Goal: Transaction & Acquisition: Purchase product/service

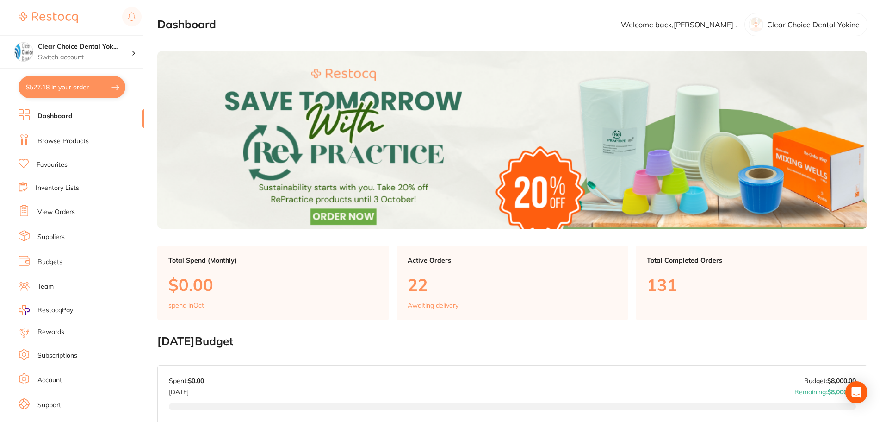
click at [60, 215] on link "View Orders" at bounding box center [55, 211] width 37 height 9
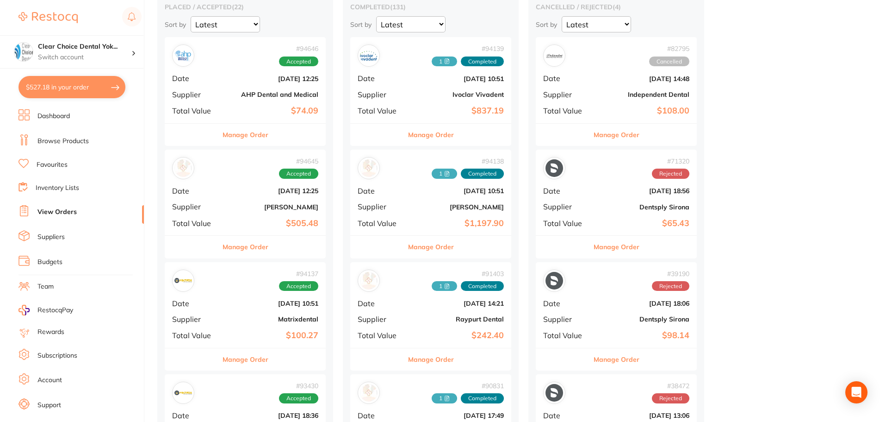
scroll to position [93, 0]
click at [231, 207] on b "[PERSON_NAME]" at bounding box center [272, 206] width 93 height 7
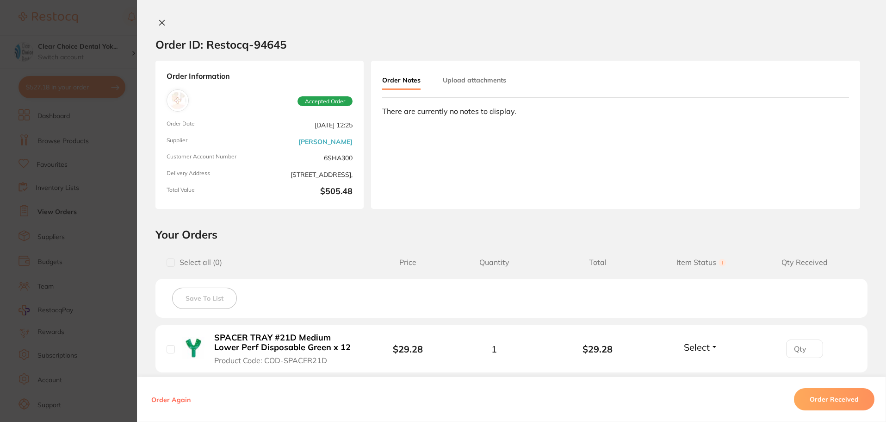
click at [161, 25] on icon at bounding box center [161, 22] width 7 height 7
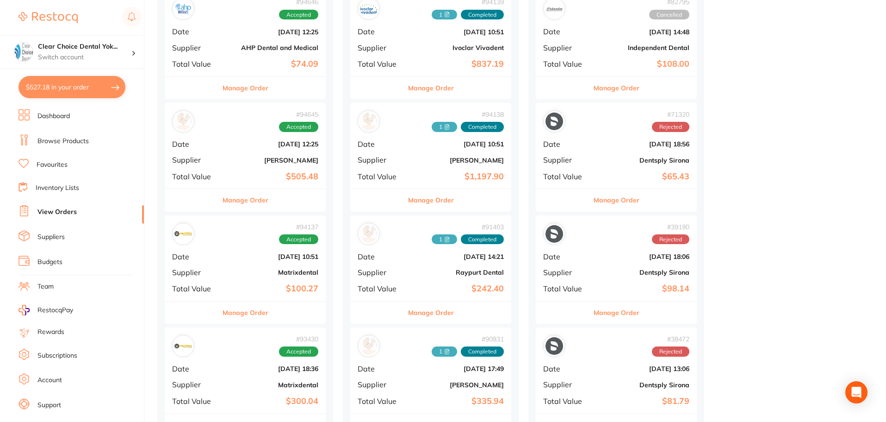
scroll to position [185, 0]
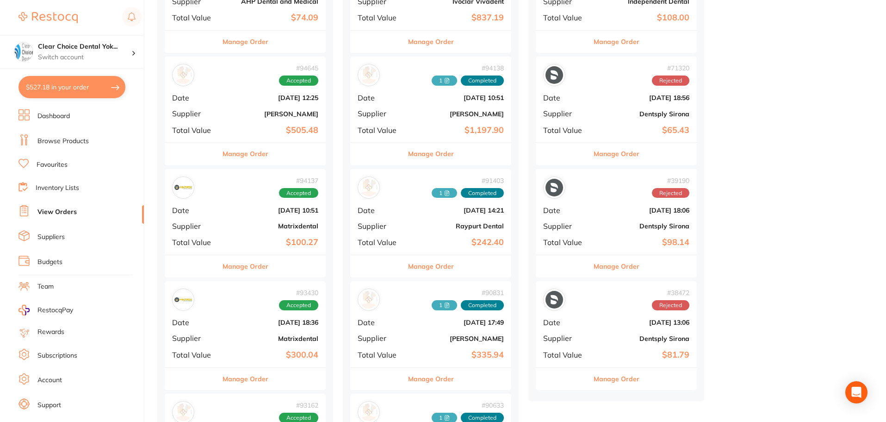
click at [224, 193] on div "# 94137 Accepted" at bounding box center [245, 187] width 146 height 22
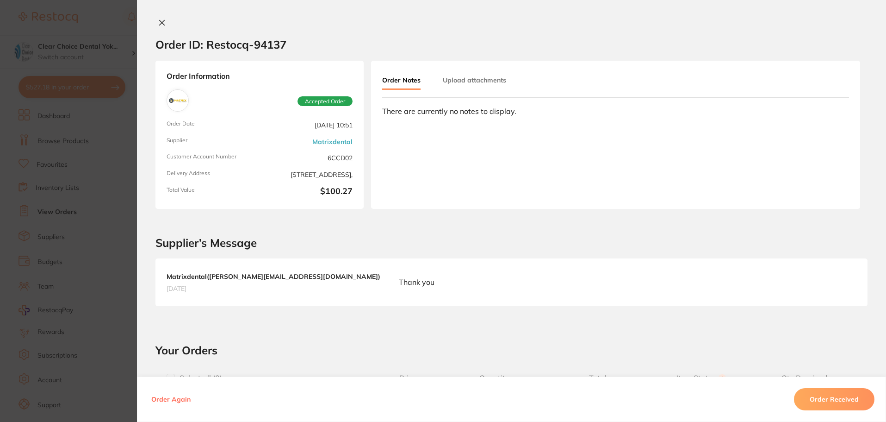
click at [158, 21] on icon at bounding box center [161, 22] width 7 height 7
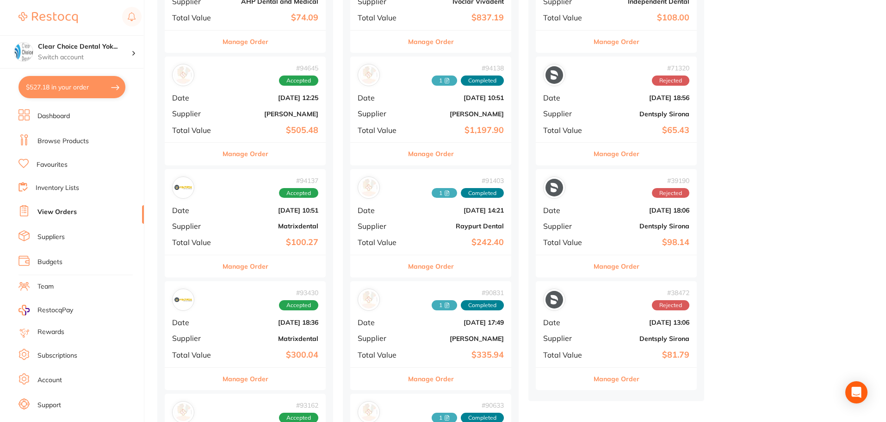
click at [236, 231] on div "# 94137 Accepted Date [DATE] 10:51 Supplier Matrixdental Total Value $100.27" at bounding box center [245, 212] width 161 height 86
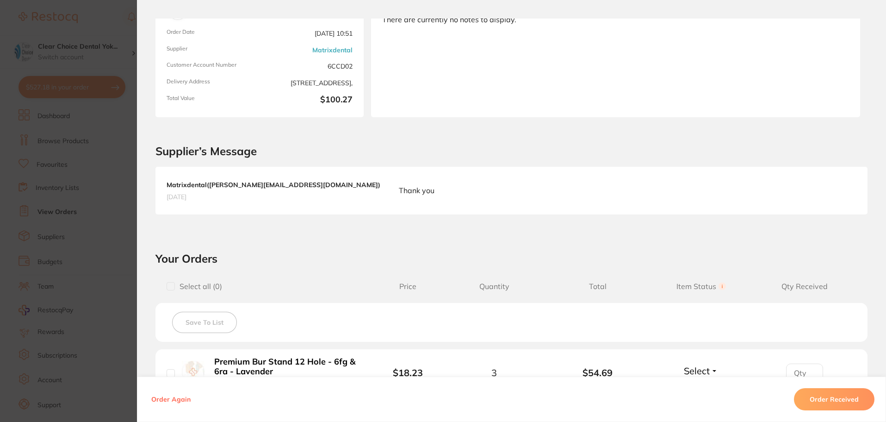
scroll to position [93, 0]
click at [828, 398] on button "Order Received" at bounding box center [834, 399] width 81 height 22
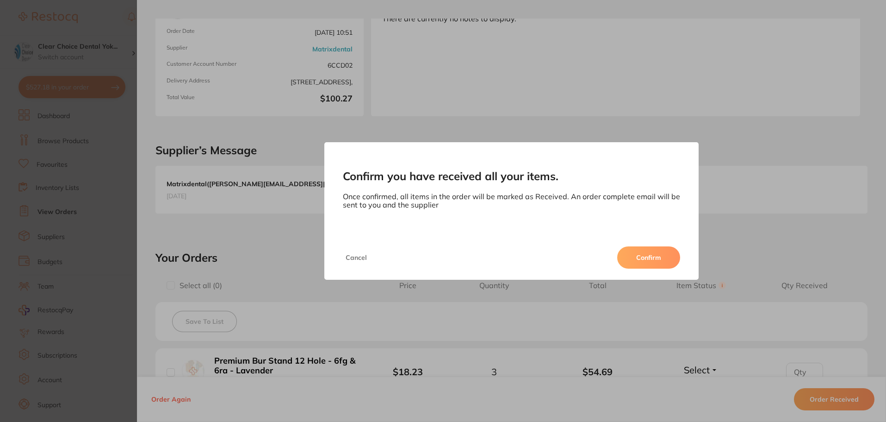
click at [661, 260] on button "Confirm" at bounding box center [648, 257] width 63 height 22
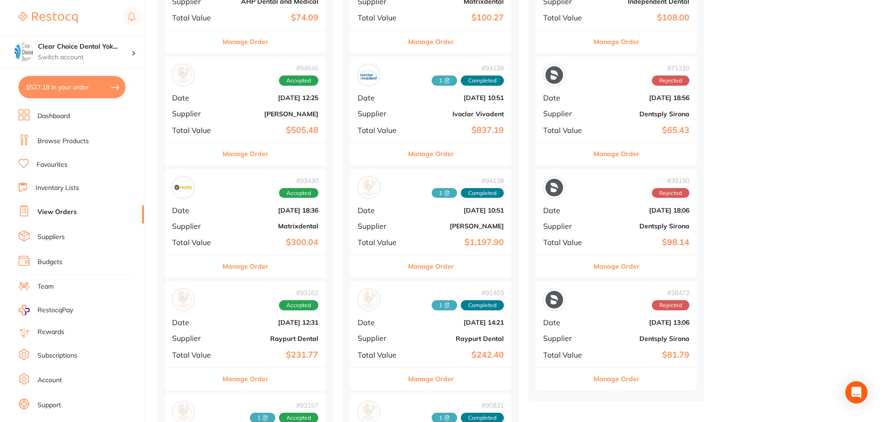
click at [249, 215] on div "# 93430 Accepted Date [DATE] 18:36 Supplier Matrixdental Total Value $300.04" at bounding box center [245, 212] width 161 height 86
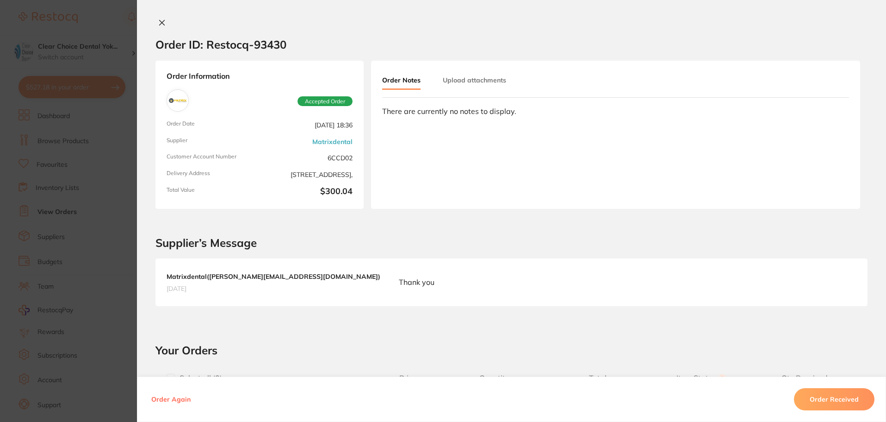
click at [158, 23] on icon at bounding box center [161, 22] width 7 height 7
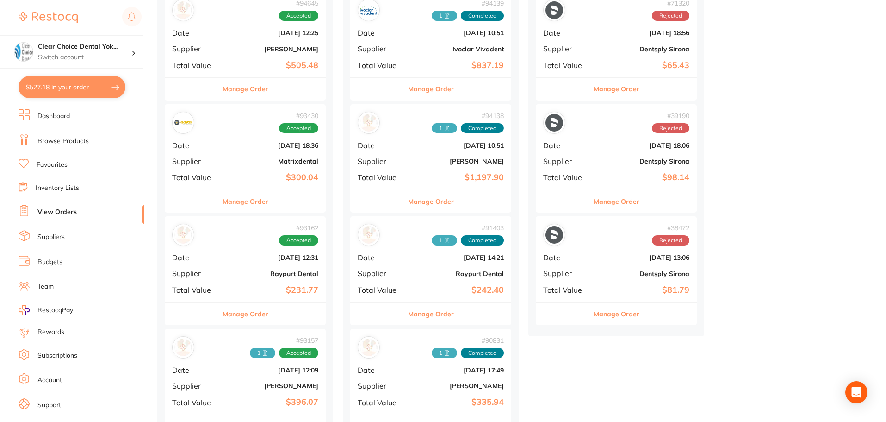
scroll to position [324, 0]
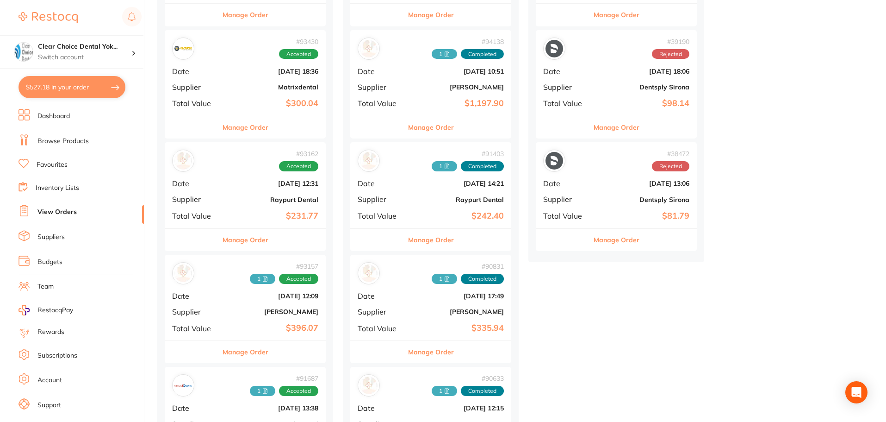
click at [254, 200] on b "Raypurt Dental" at bounding box center [272, 199] width 93 height 7
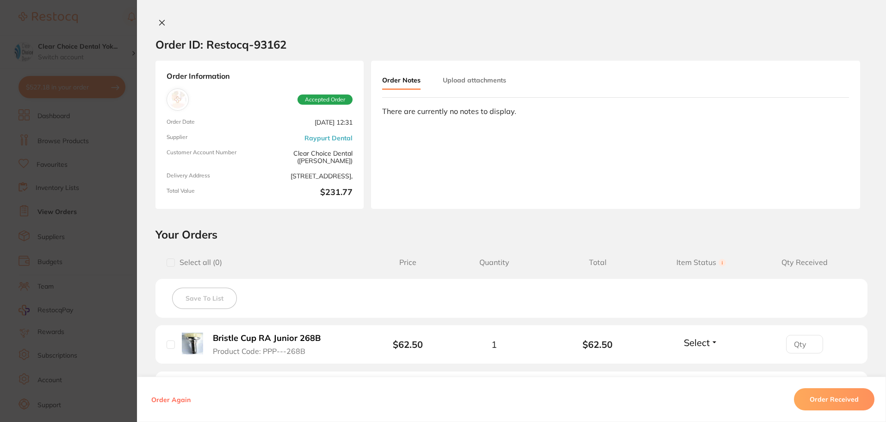
scroll to position [93, 0]
click at [162, 24] on icon at bounding box center [161, 22] width 7 height 7
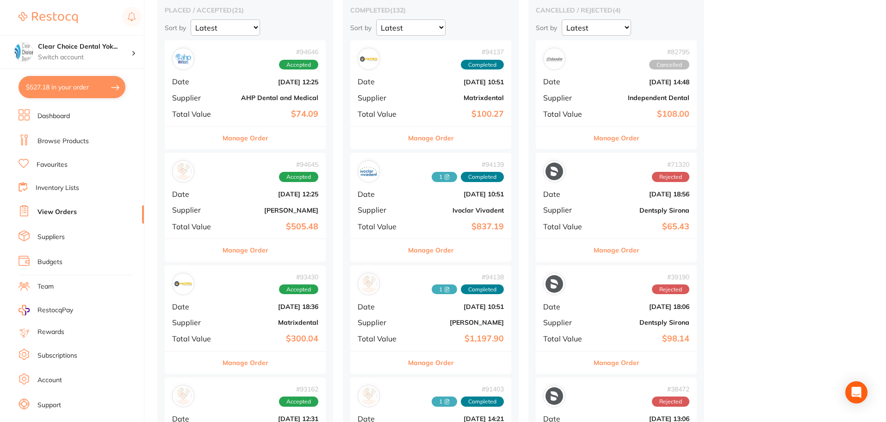
scroll to position [93, 0]
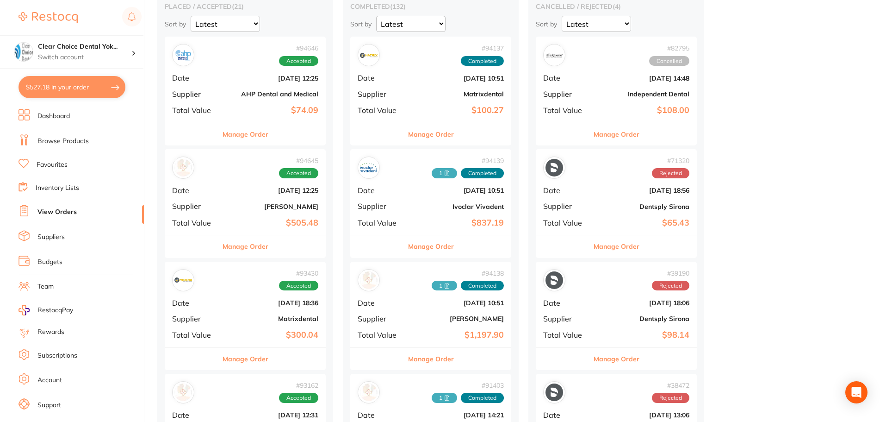
click at [245, 297] on div "# 93430 Accepted Date [DATE] 18:36 Supplier Matrixdental Total Value $300.04" at bounding box center [245, 304] width 161 height 86
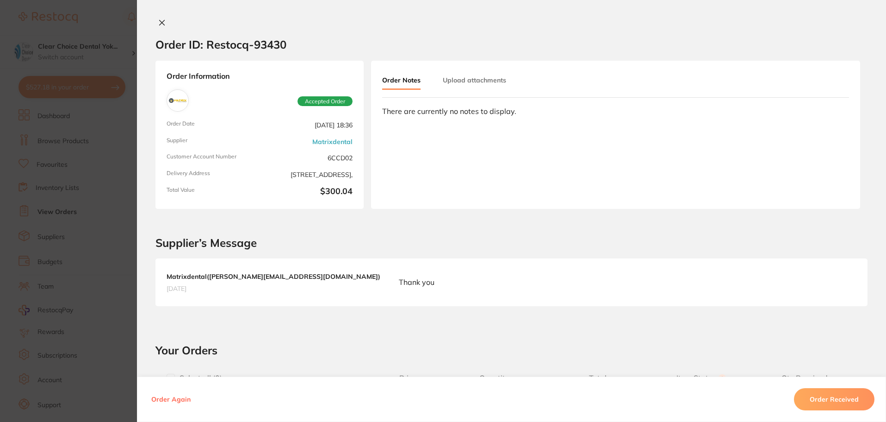
click at [159, 25] on icon at bounding box center [161, 22] width 7 height 7
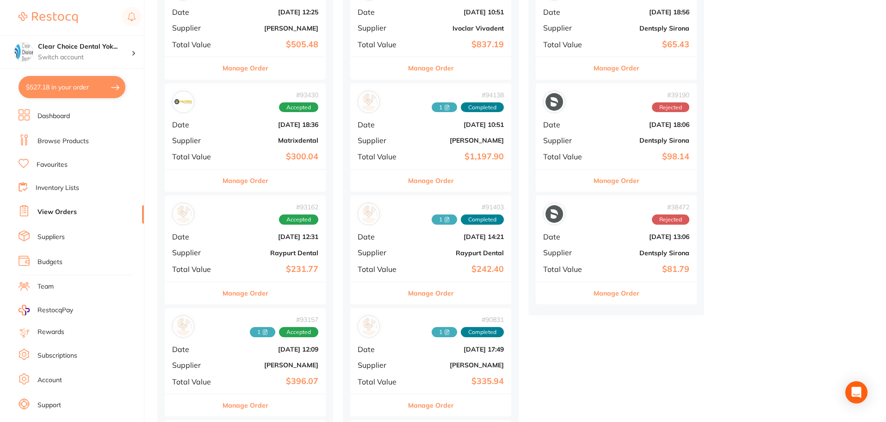
scroll to position [278, 0]
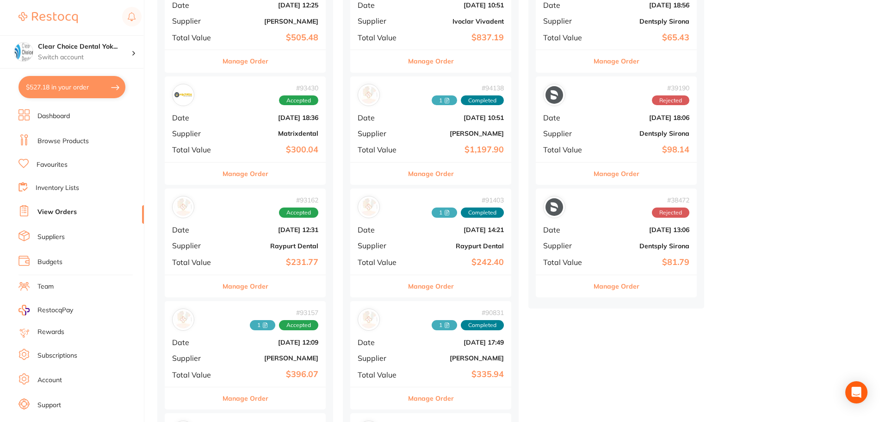
click at [234, 228] on b "[DATE] 12:31" at bounding box center [272, 229] width 93 height 7
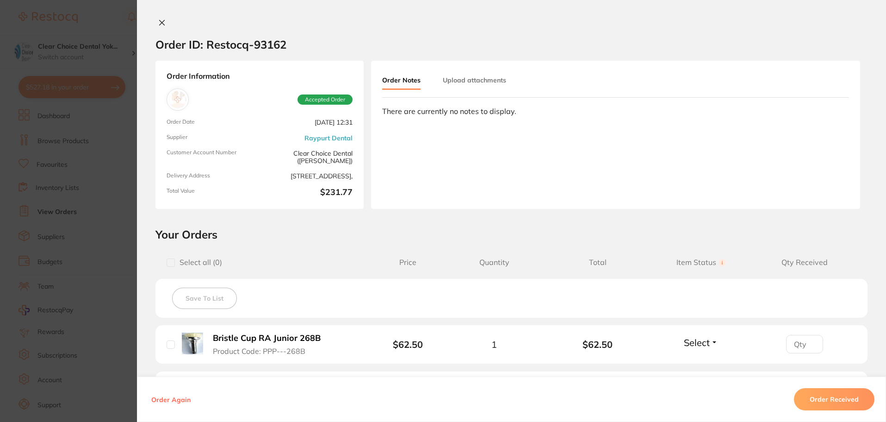
click at [161, 25] on icon at bounding box center [162, 22] width 5 height 5
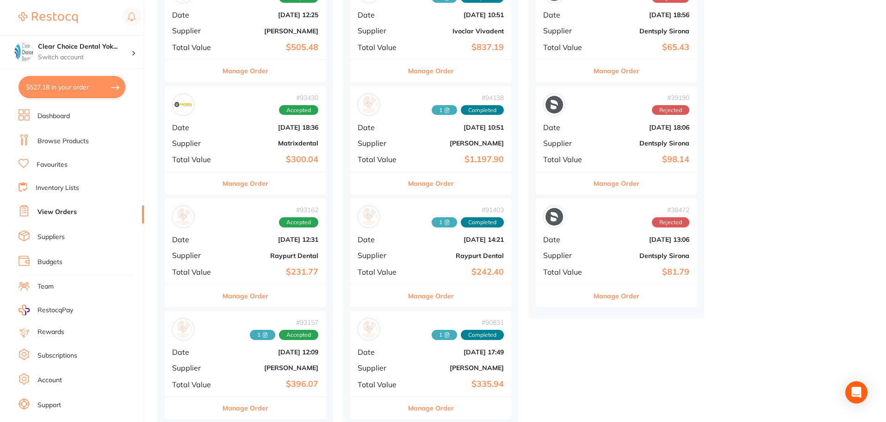
scroll to position [324, 0]
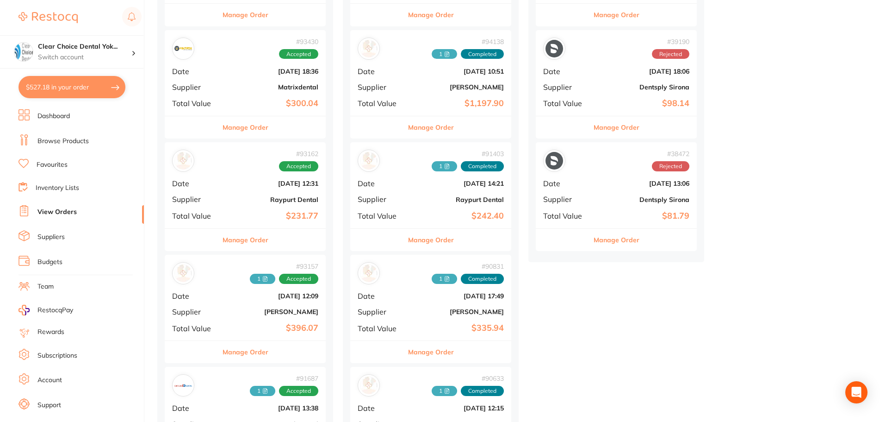
click at [236, 190] on div "# 93162 Accepted Date [DATE] 12:31 Supplier Raypurt Dental Total Value $231.77" at bounding box center [245, 185] width 161 height 86
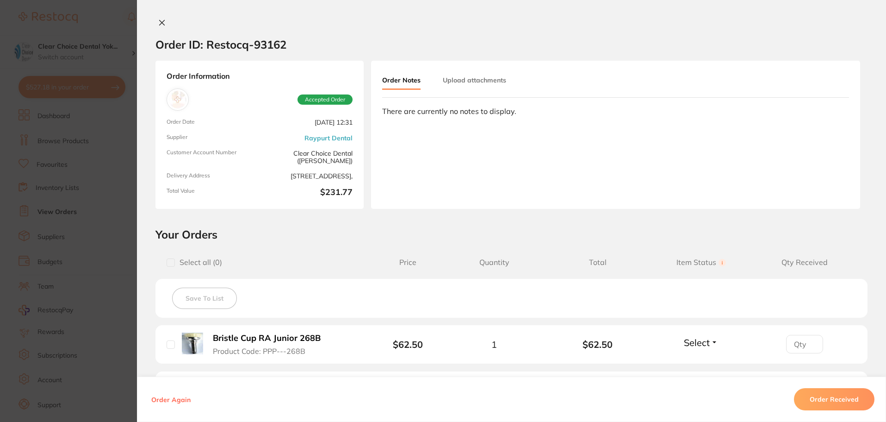
click at [158, 26] on button at bounding box center [161, 24] width 13 height 10
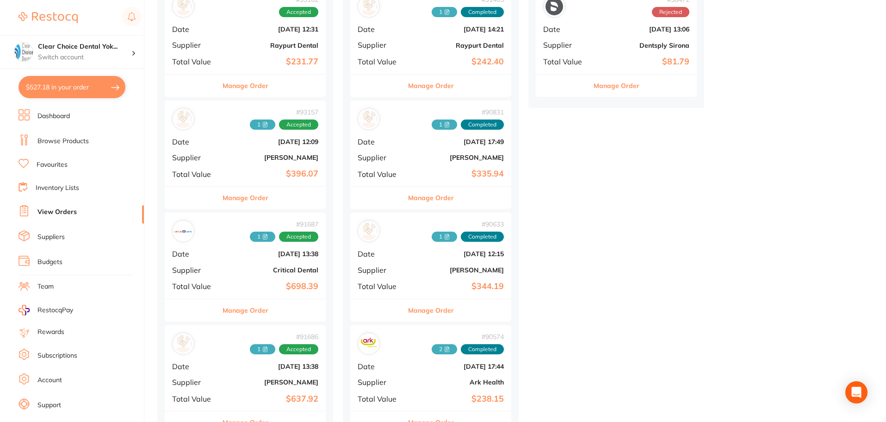
scroll to position [509, 0]
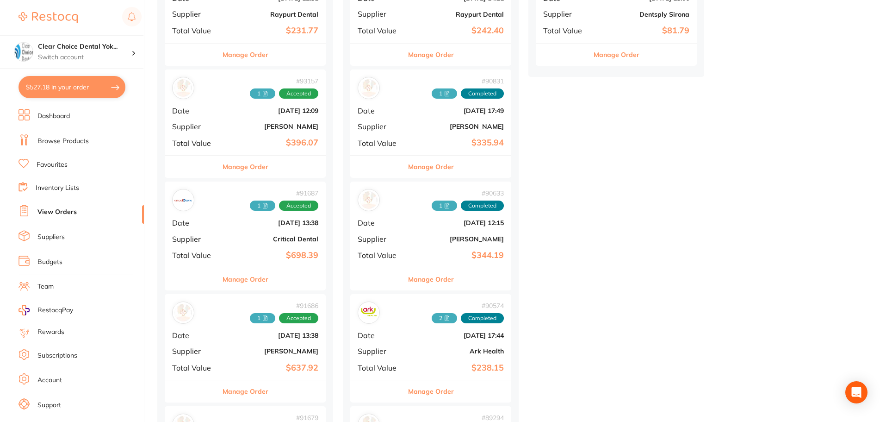
click at [235, 122] on div "# 93157 1 Accepted Date [DATE] 12:09 Supplier [PERSON_NAME] Total Value $396.07" at bounding box center [245, 112] width 161 height 86
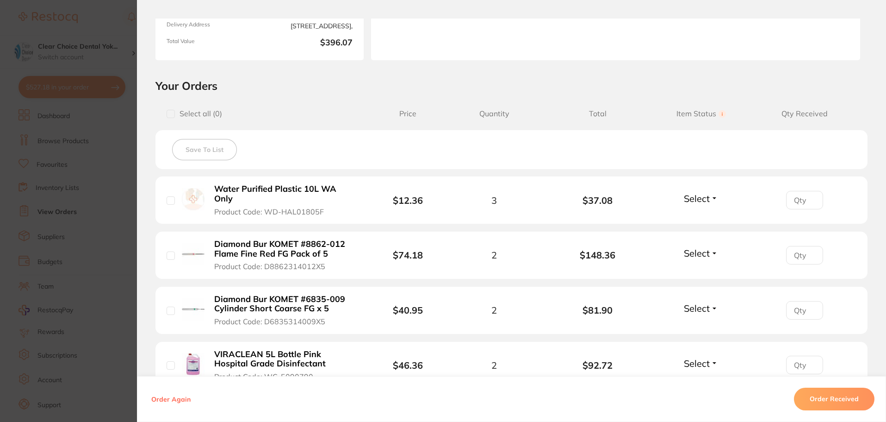
scroll to position [231, 0]
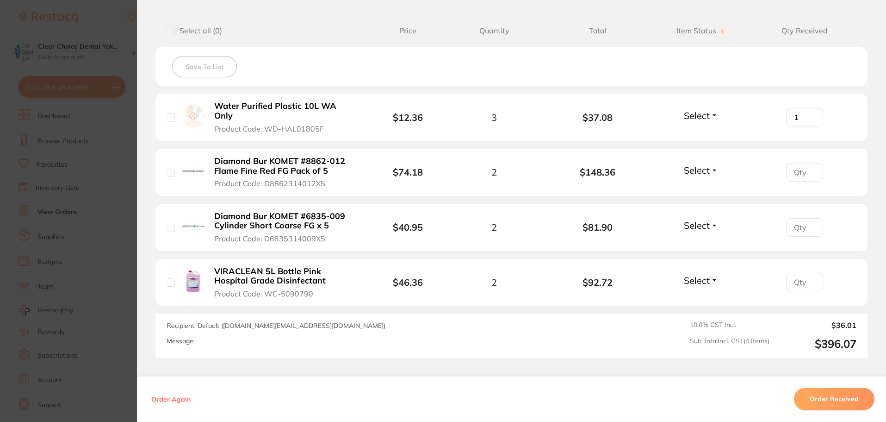
click at [808, 111] on input "1" at bounding box center [804, 117] width 37 height 19
click at [808, 111] on input "2" at bounding box center [804, 117] width 37 height 19
type input "3"
click at [808, 111] on input "3" at bounding box center [804, 117] width 37 height 19
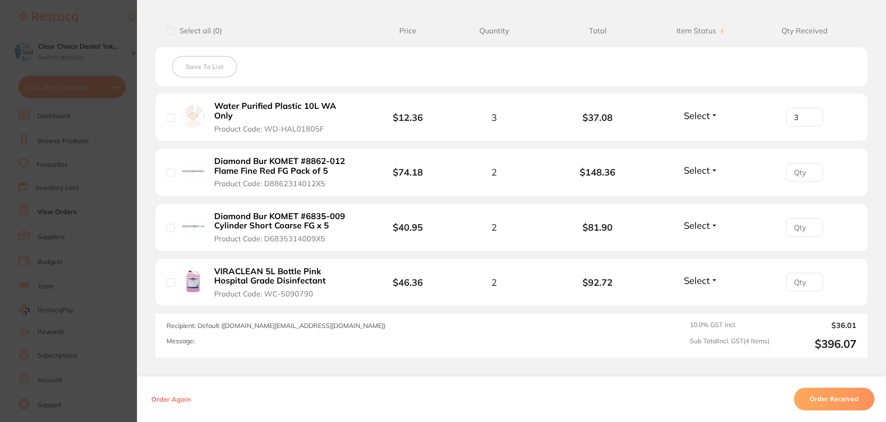
click at [808, 111] on input "3" at bounding box center [804, 117] width 37 height 19
click at [810, 112] on input "3" at bounding box center [804, 117] width 37 height 19
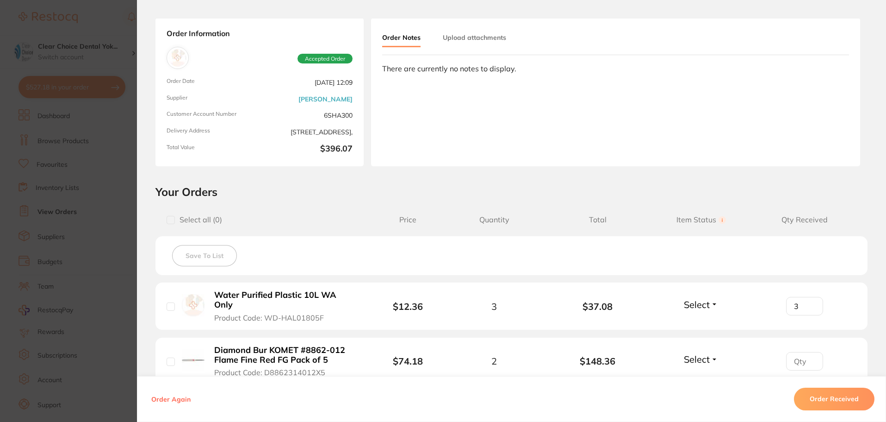
scroll to position [0, 0]
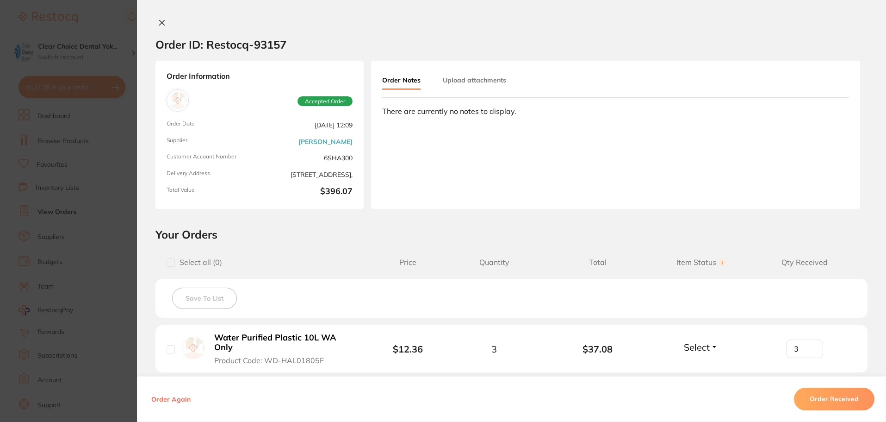
click at [163, 25] on icon at bounding box center [161, 22] width 7 height 7
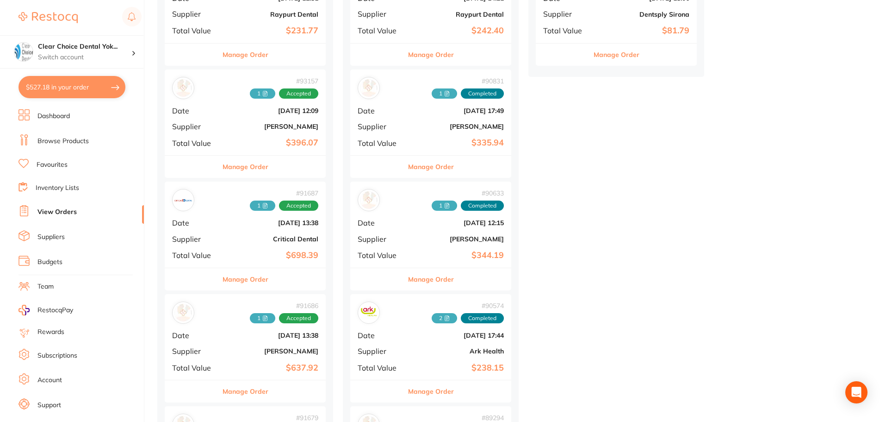
click at [62, 90] on button "$527.18 in your order" at bounding box center [72, 87] width 107 height 22
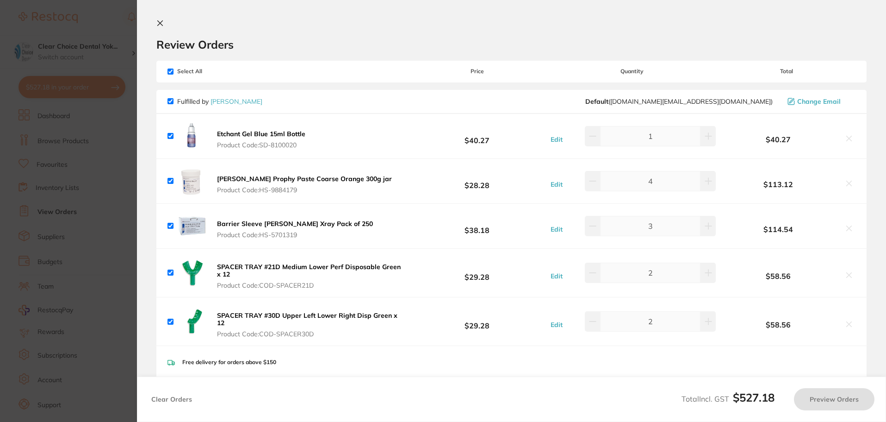
checkbox input "true"
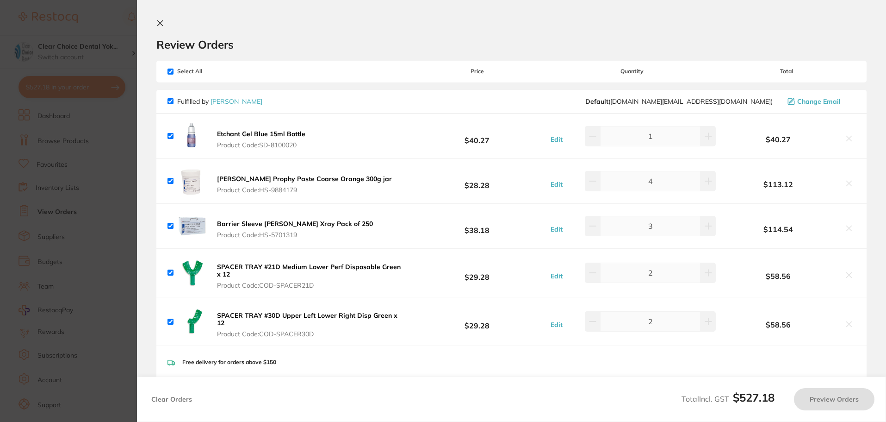
checkbox input "true"
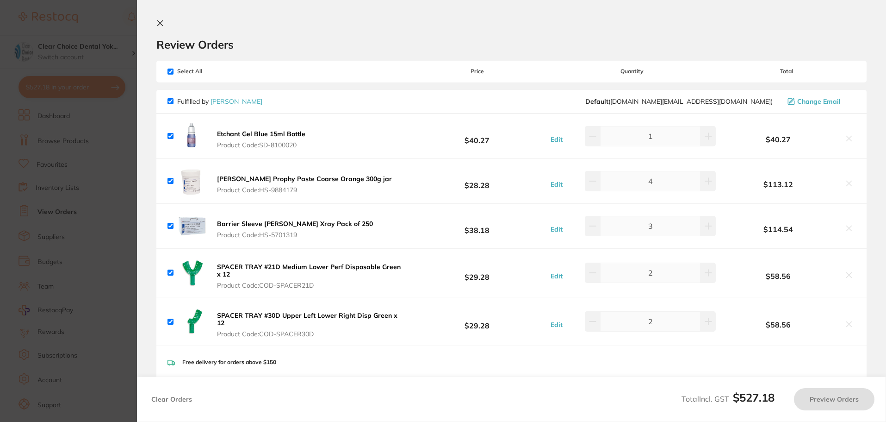
checkbox input "true"
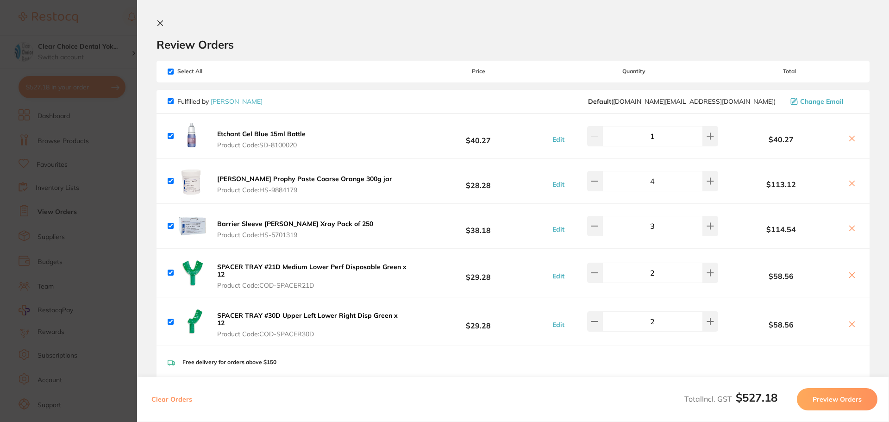
click at [162, 21] on icon at bounding box center [160, 23] width 5 height 5
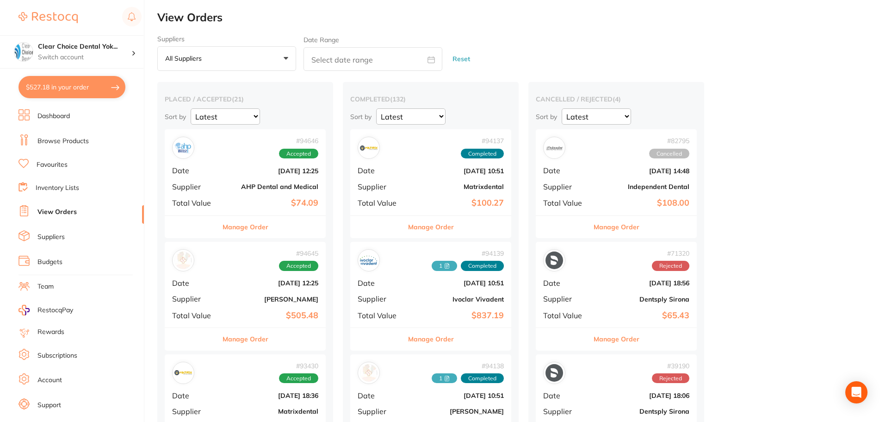
click at [52, 143] on link "Browse Products" at bounding box center [62, 141] width 51 height 9
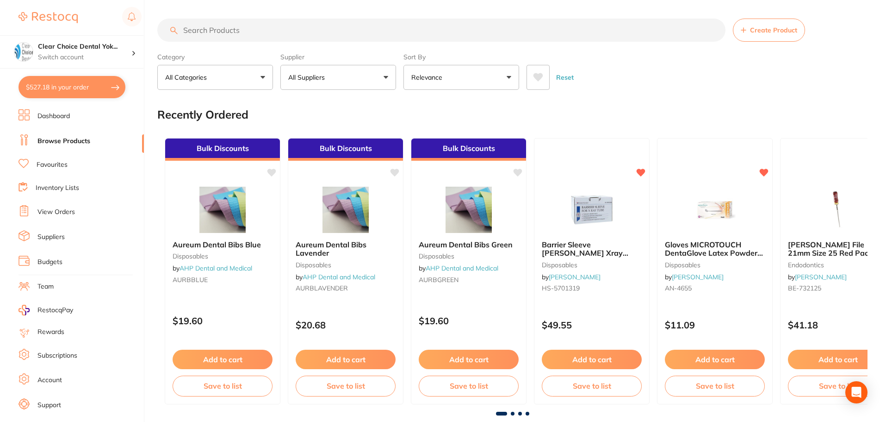
click at [248, 25] on input "search" at bounding box center [441, 30] width 568 height 23
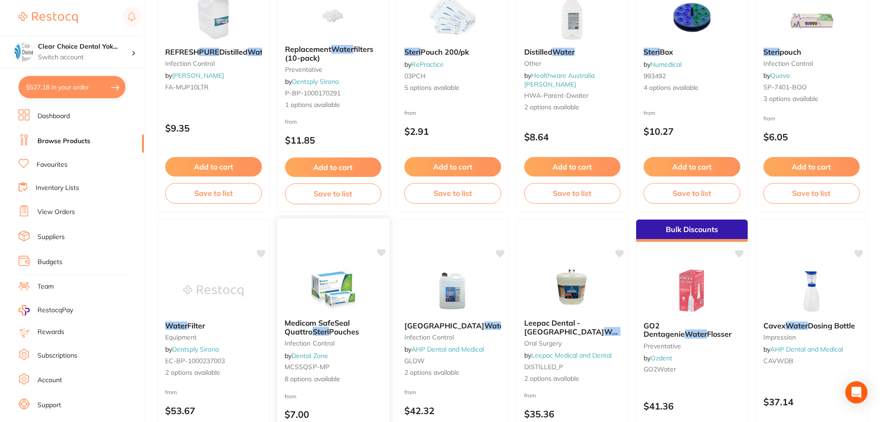
scroll to position [46, 0]
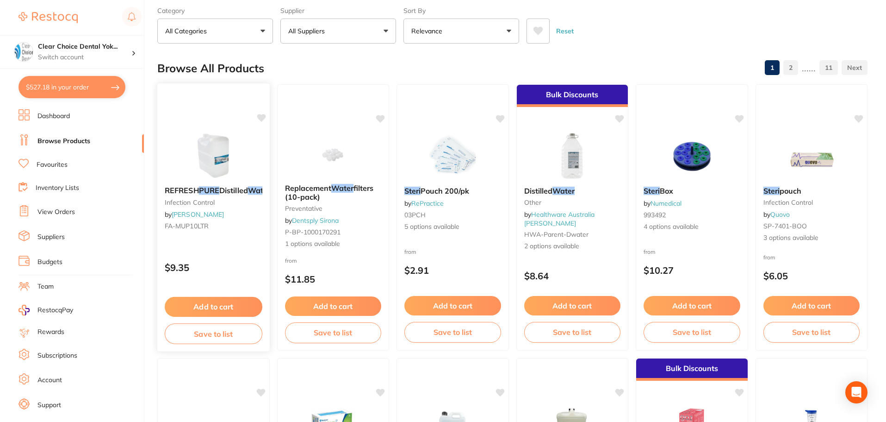
type input "steri pure water"
click at [210, 304] on button "Add to cart" at bounding box center [213, 305] width 97 height 19
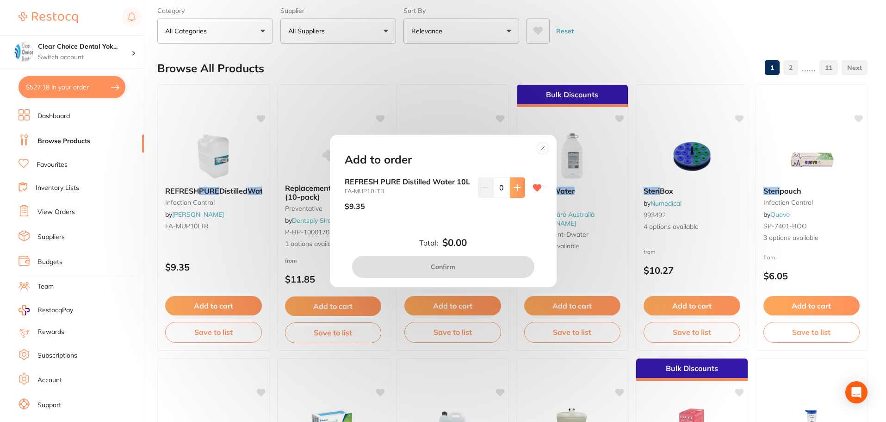
click at [516, 185] on icon at bounding box center [517, 187] width 7 height 7
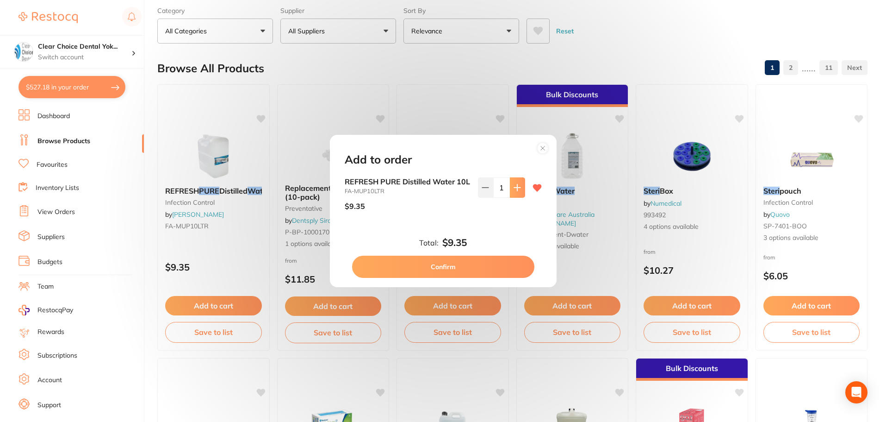
click at [516, 185] on icon at bounding box center [517, 187] width 7 height 7
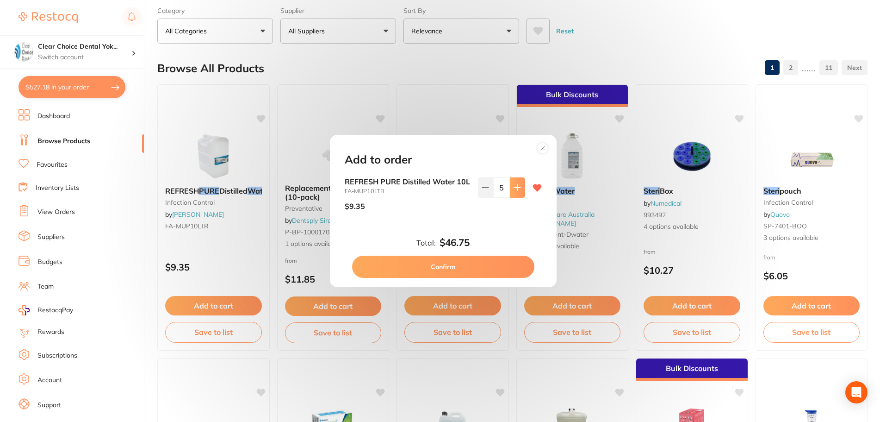
type input "6"
click at [470, 272] on button "Confirm" at bounding box center [443, 266] width 182 height 22
checkbox input "false"
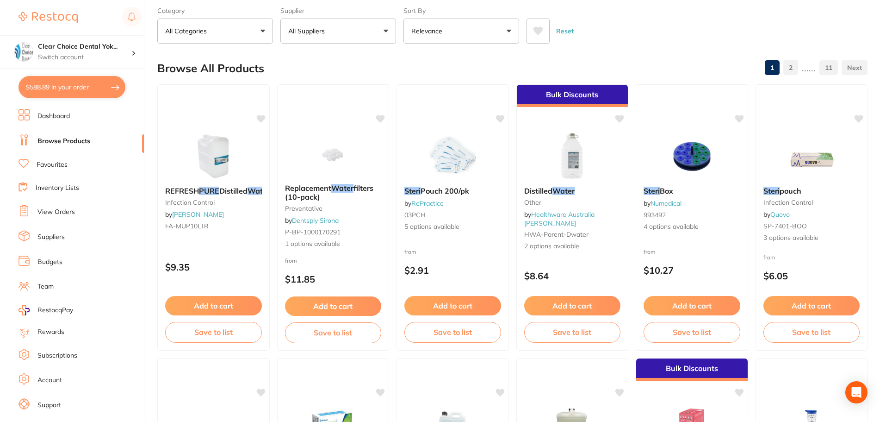
click at [50, 211] on link "View Orders" at bounding box center [55, 211] width 37 height 9
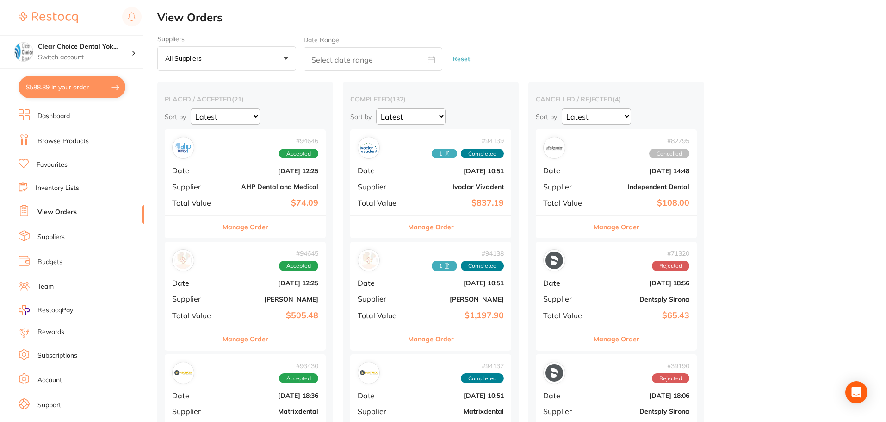
click at [59, 87] on button "$588.89 in your order" at bounding box center [72, 87] width 107 height 22
checkbox input "true"
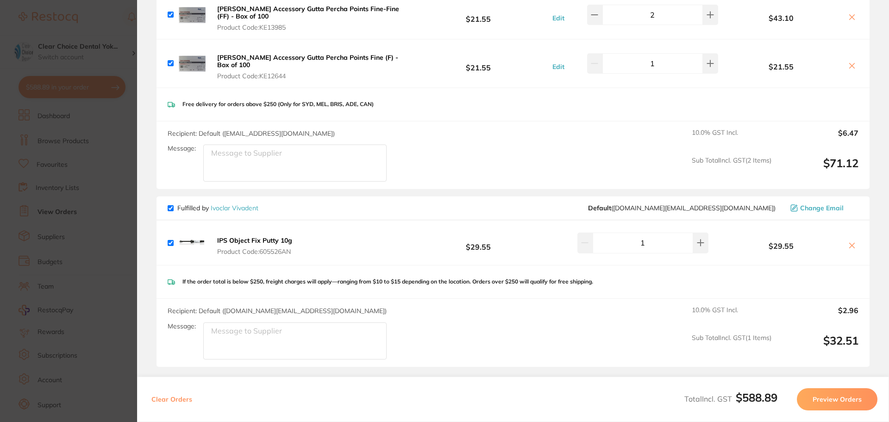
scroll to position [569, 0]
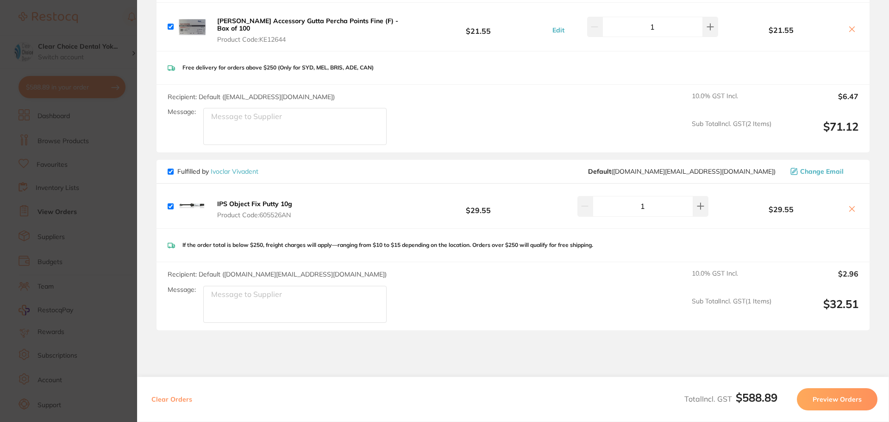
click at [835, 398] on button "Preview Orders" at bounding box center [836, 399] width 81 height 22
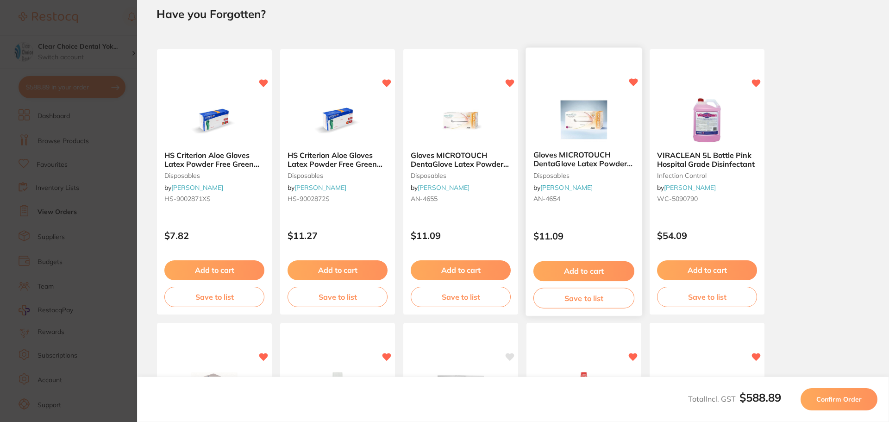
scroll to position [46, 0]
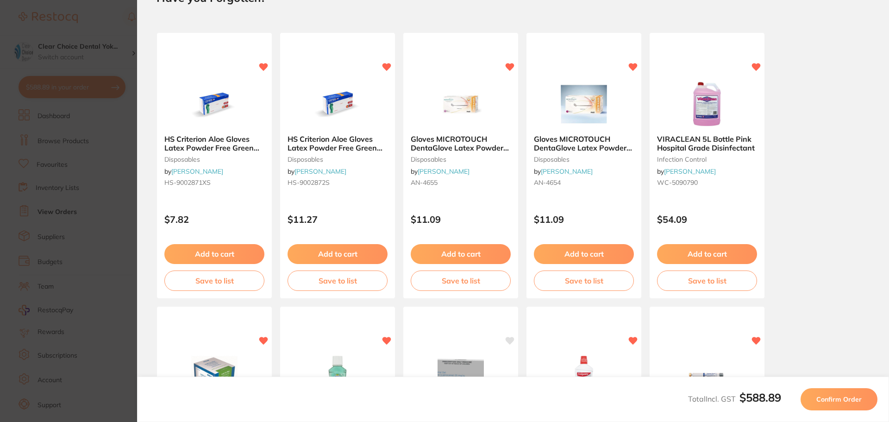
click at [816, 398] on button "Confirm Order" at bounding box center [838, 399] width 77 height 22
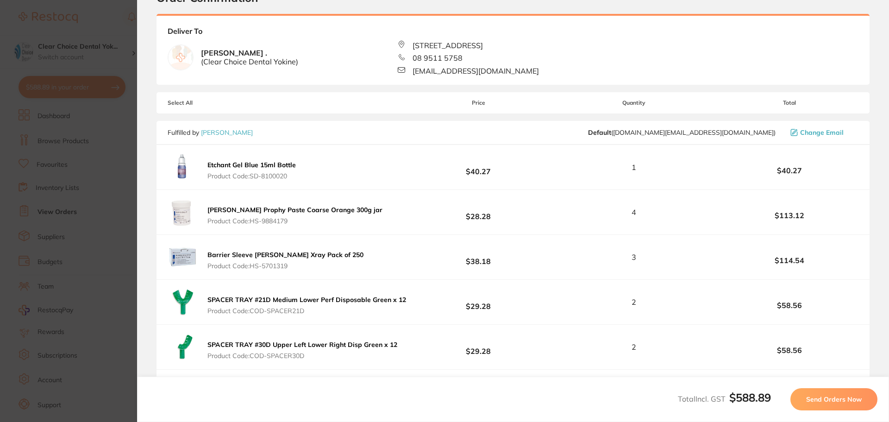
scroll to position [0, 0]
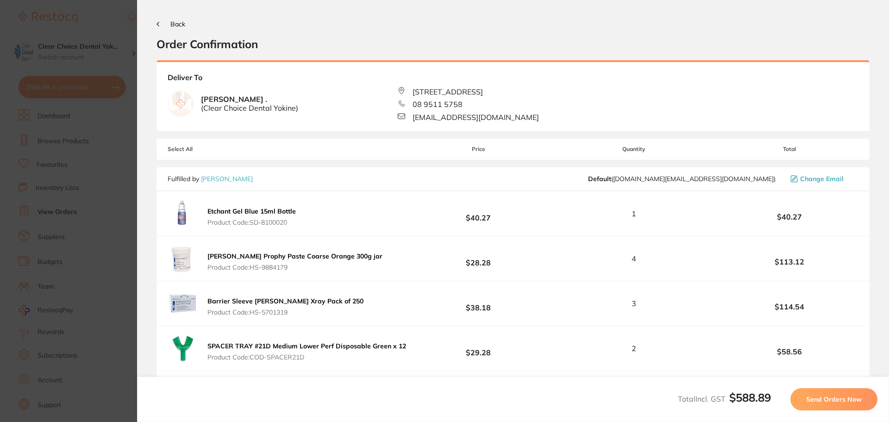
click at [833, 398] on span "Send Orders Now" at bounding box center [834, 399] width 56 height 8
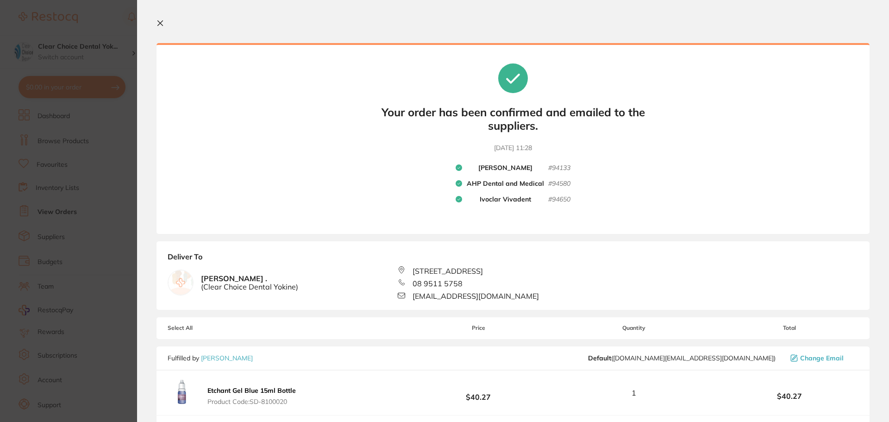
click at [160, 21] on icon at bounding box center [159, 22] width 7 height 7
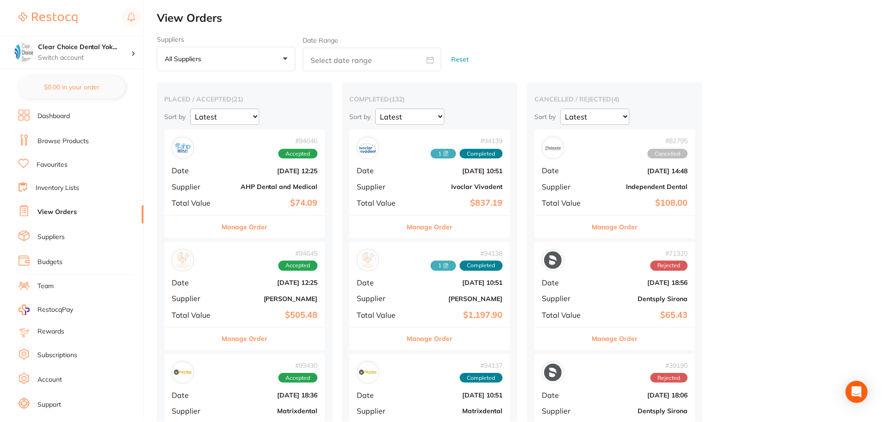
scroll to position [46, 0]
